Goal: Information Seeking & Learning: Learn about a topic

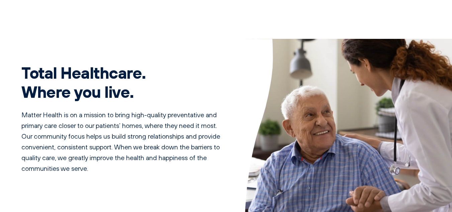
scroll to position [85, 0]
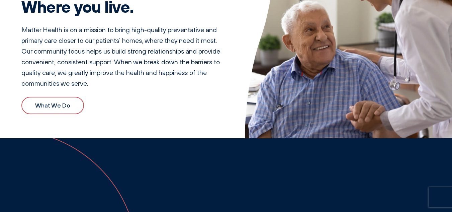
click at [349, 19] on img at bounding box center [348, 46] width 207 height 184
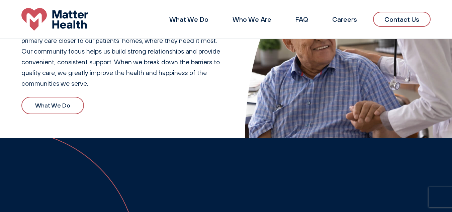
scroll to position [0, 0]
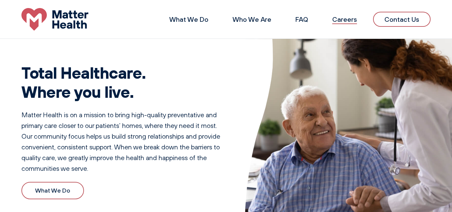
click at [347, 17] on link "Careers" at bounding box center [344, 19] width 25 height 8
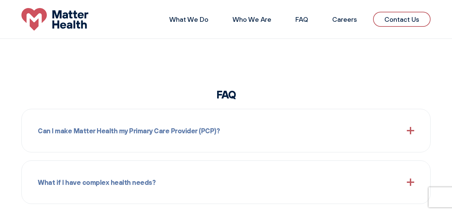
scroll to position [585, 0]
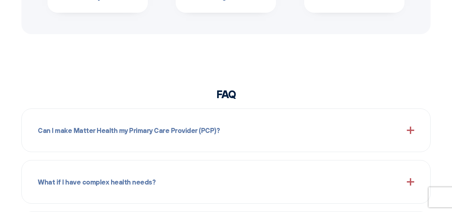
click at [123, 131] on span "Can I make Matter Health my Primary Care Provider (PCP)?" at bounding box center [129, 130] width 182 height 11
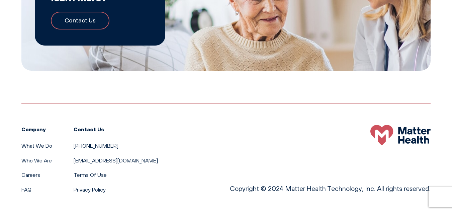
scroll to position [1093, 0]
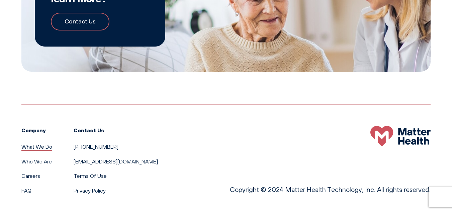
click at [37, 147] on link "What We Do" at bounding box center [36, 146] width 31 height 7
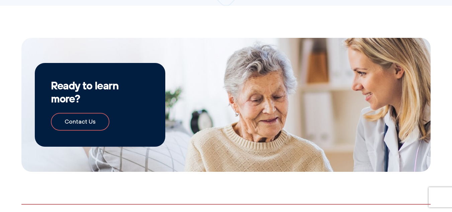
scroll to position [692, 0]
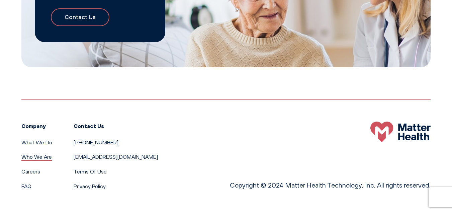
click at [33, 159] on link "Who We Are" at bounding box center [36, 156] width 30 height 7
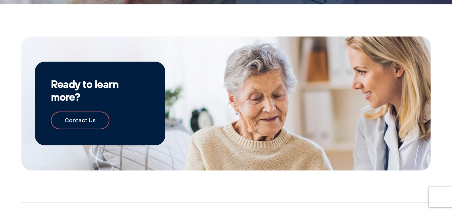
scroll to position [681, 0]
